Goal: Find specific page/section: Find specific page/section

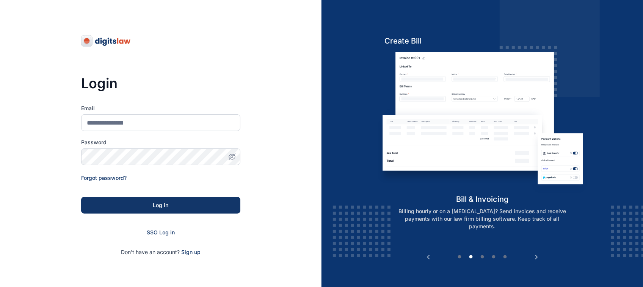
type input "**********"
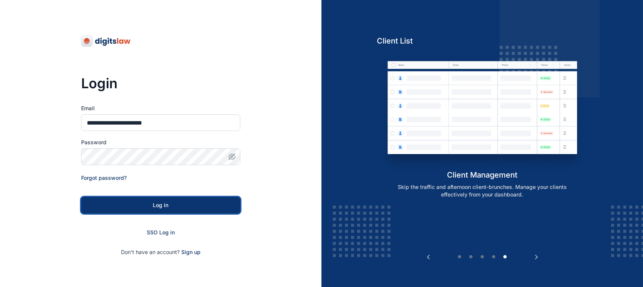
click at [169, 199] on button "Log in" at bounding box center [160, 205] width 159 height 17
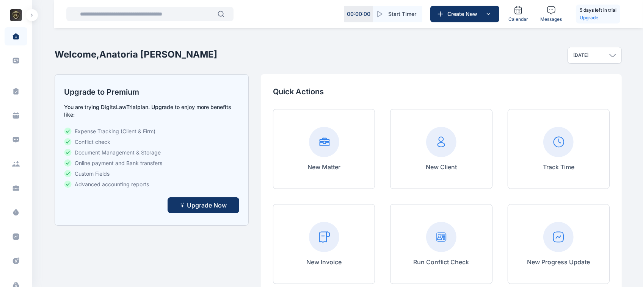
click at [30, 18] on button "button" at bounding box center [32, 15] width 12 height 12
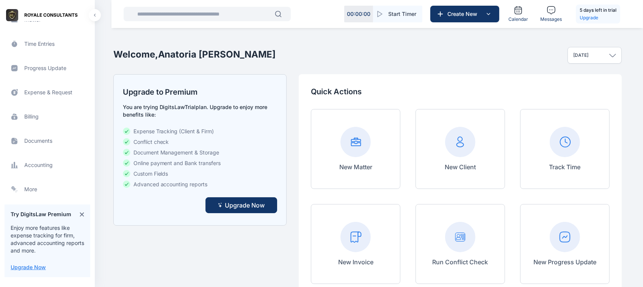
scroll to position [240, 0]
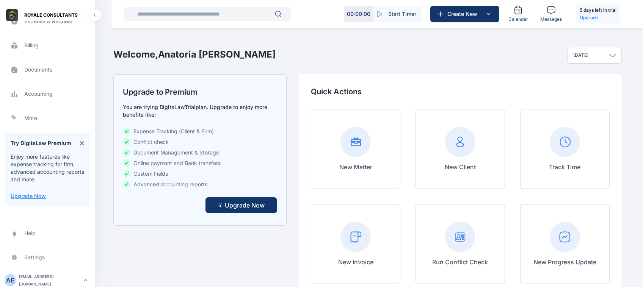
click at [51, 75] on span "Documents documents documents" at bounding box center [48, 70] width 86 height 18
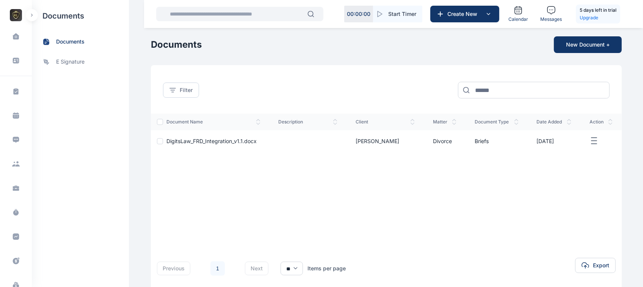
scroll to position [35, 0]
